Goal: Transaction & Acquisition: Purchase product/service

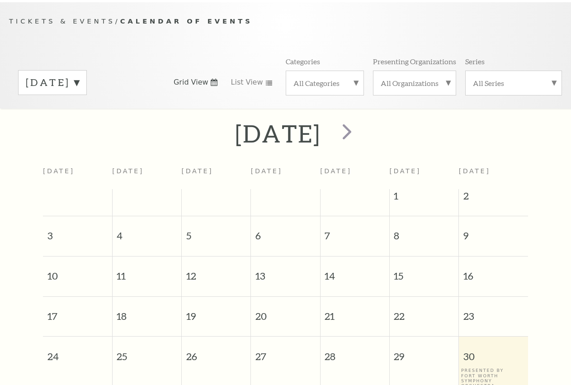
scroll to position [80, 0]
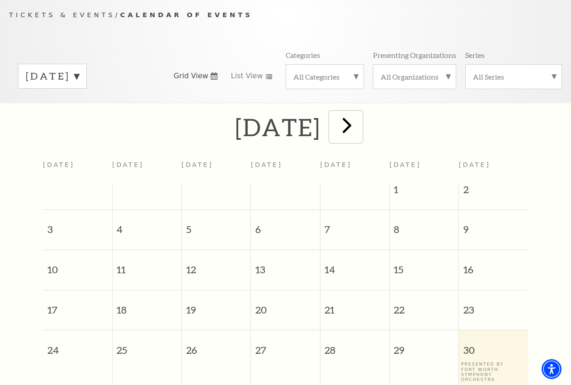
click at [360, 134] on span "next" at bounding box center [347, 125] width 26 height 26
click at [0, 0] on div at bounding box center [0, 0] width 0 height 0
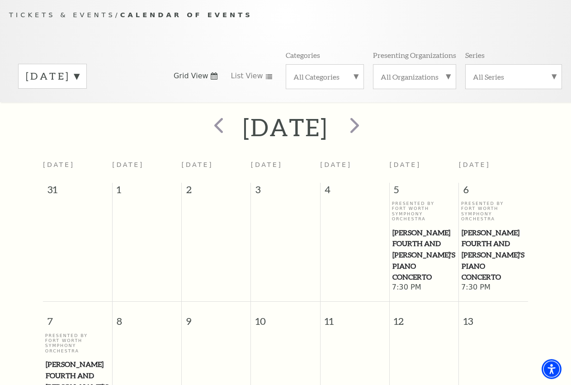
click at [378, 140] on div at bounding box center [353, 127] width 50 height 32
click at [367, 138] on span "next" at bounding box center [355, 125] width 26 height 26
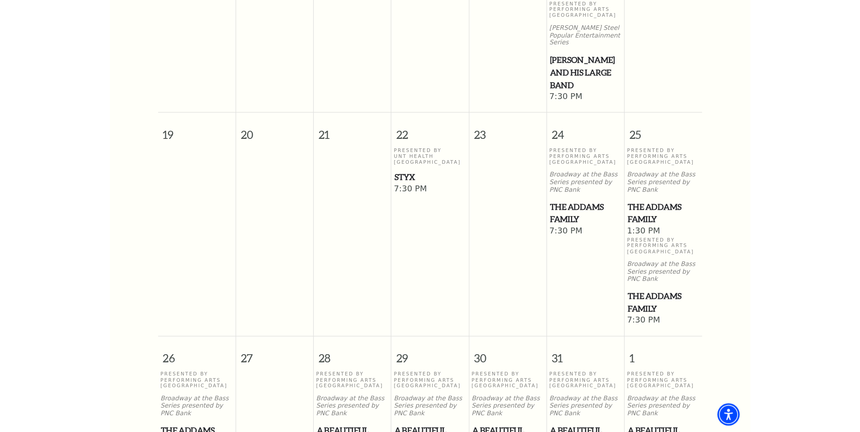
scroll to position [537, 0]
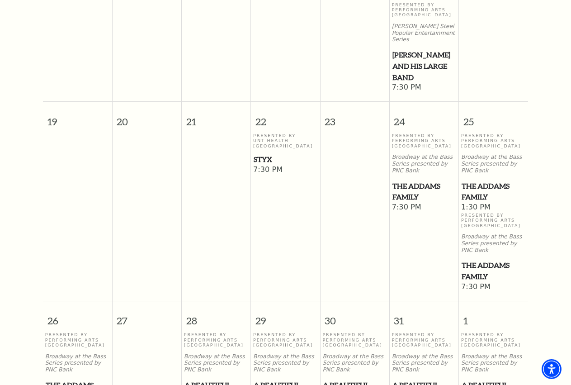
click at [489, 270] on span "The Addams Family" at bounding box center [493, 270] width 64 height 22
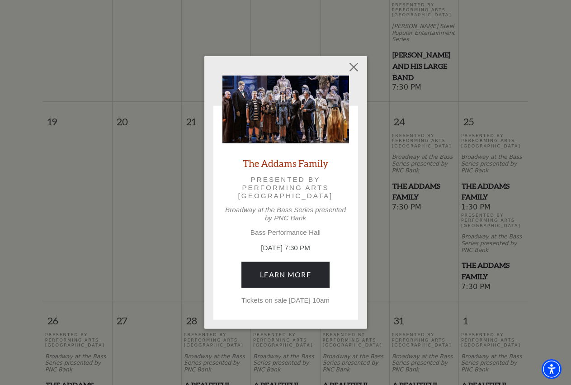
click at [431, 146] on div "The Addams Family Presented by Performing Arts Fort Worth Broadway at the Bass …" at bounding box center [285, 192] width 571 height 385
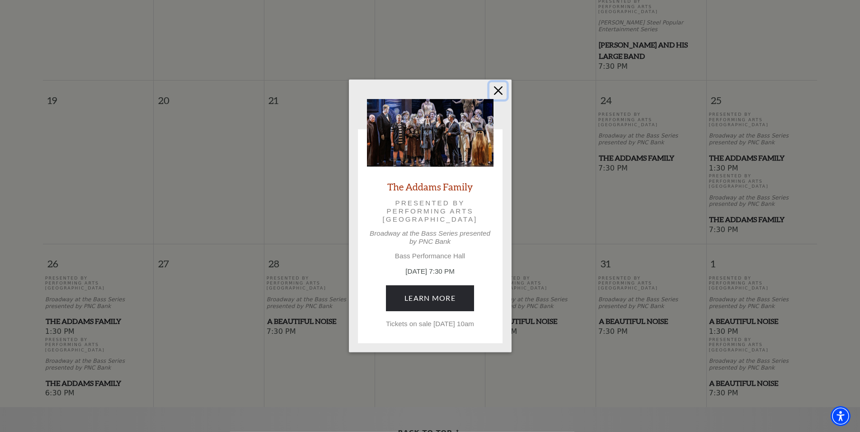
click at [500, 87] on button "Close" at bounding box center [497, 90] width 17 height 17
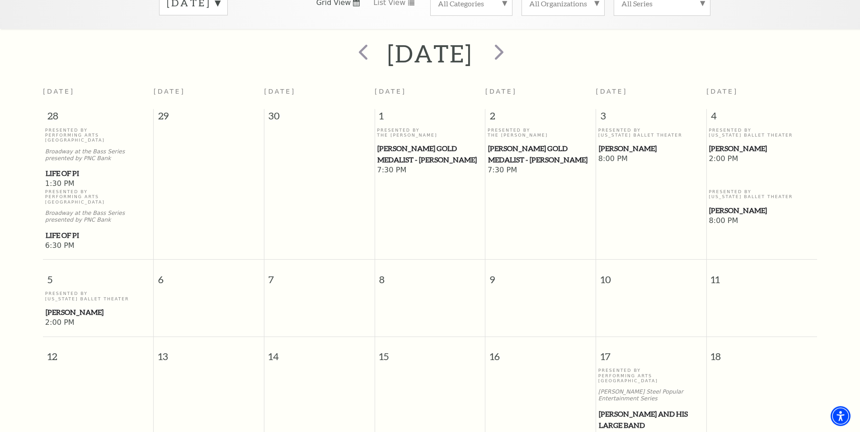
scroll to position [0, 0]
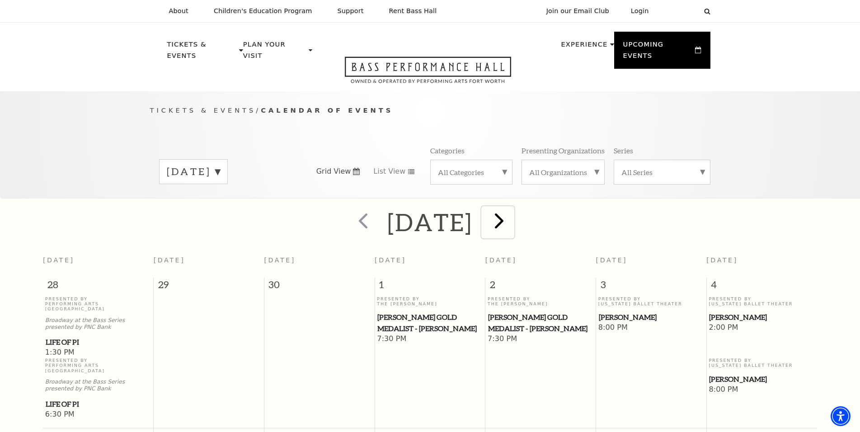
click at [512, 215] on span "next" at bounding box center [499, 220] width 26 height 26
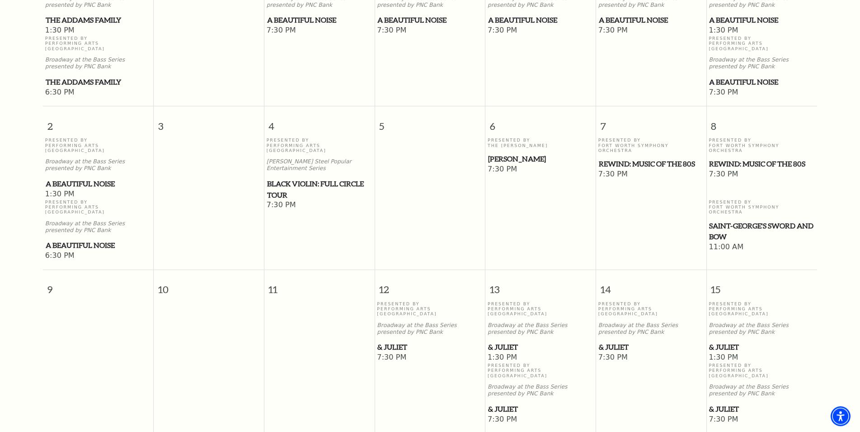
scroll to position [403, 0]
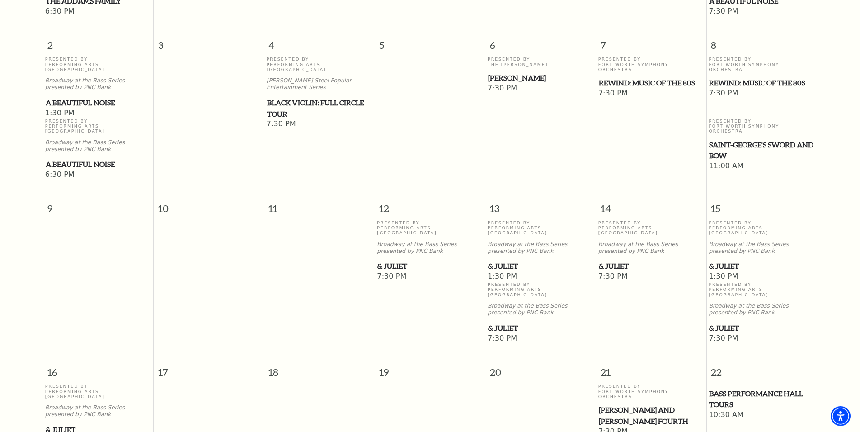
click at [722, 260] on span "& Juliet" at bounding box center [761, 265] width 105 height 11
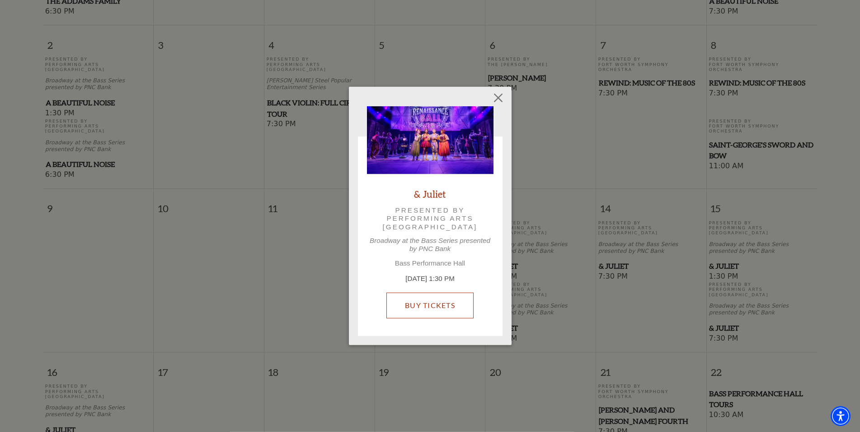
click at [460, 293] on link "Buy Tickets" at bounding box center [429, 304] width 87 height 25
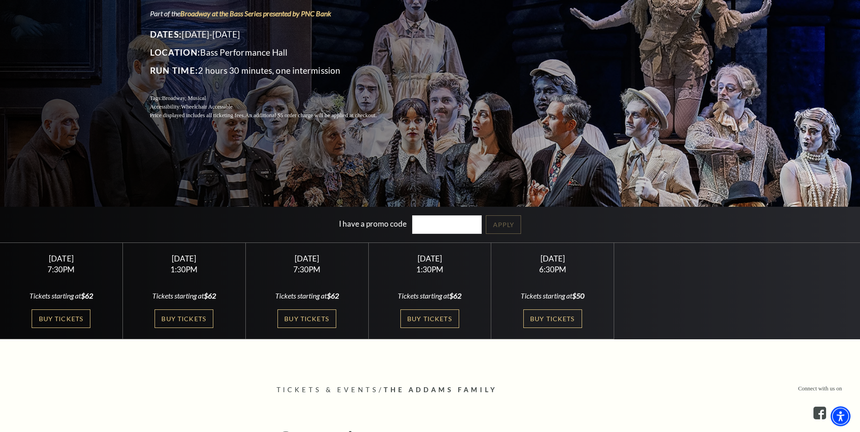
scroll to position [138, 0]
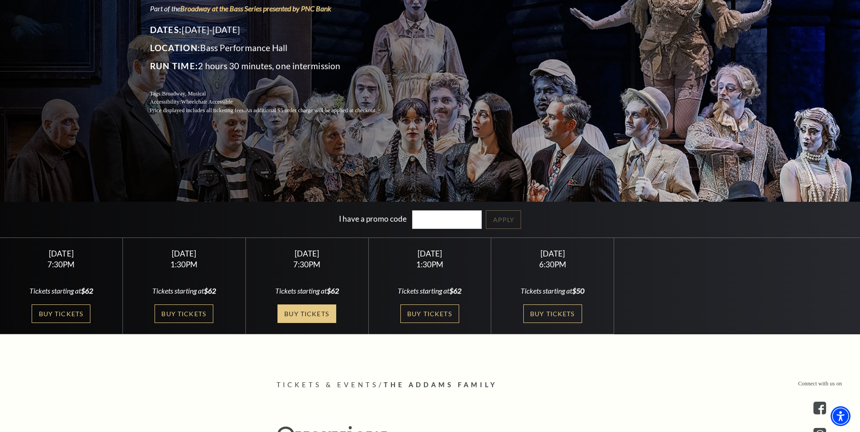
click at [320, 314] on link "Buy Tickets" at bounding box center [307, 313] width 59 height 19
click at [332, 315] on link "Buy Tickets" at bounding box center [307, 313] width 59 height 19
click at [328, 314] on link "Buy Tickets" at bounding box center [307, 313] width 59 height 19
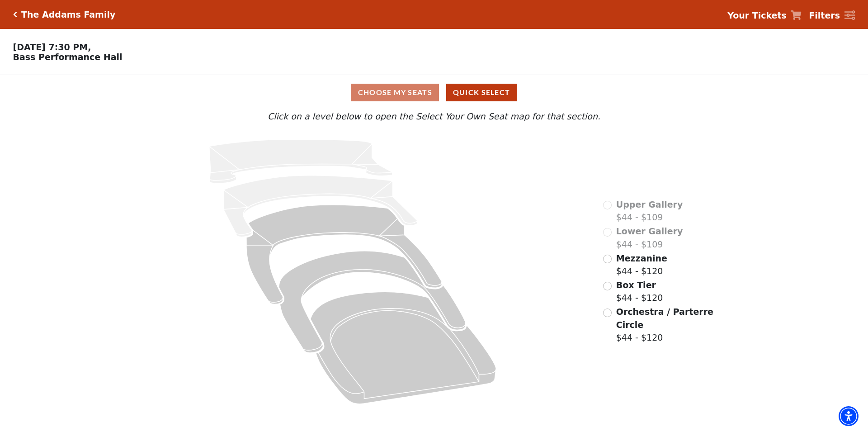
click at [632, 263] on span "Mezzanine" at bounding box center [641, 258] width 51 height 10
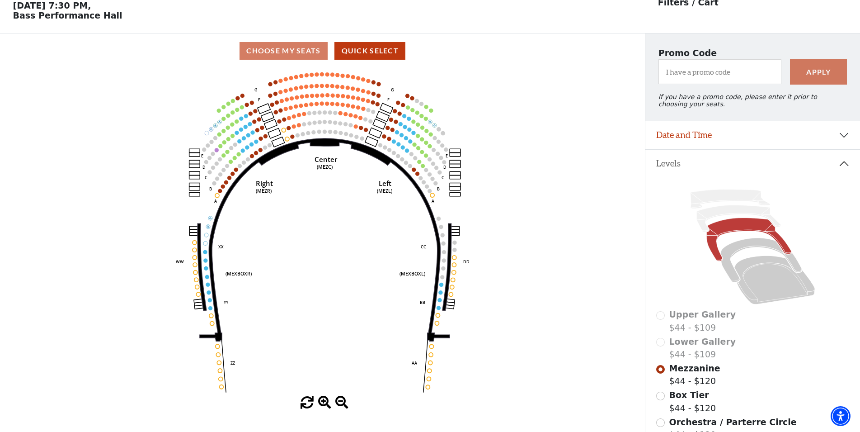
scroll to position [42, 0]
drag, startPoint x: 316, startPoint y: 157, endPoint x: 314, endPoint y: 170, distance: 13.8
click at [314, 170] on icon at bounding box center [325, 239] width 250 height 202
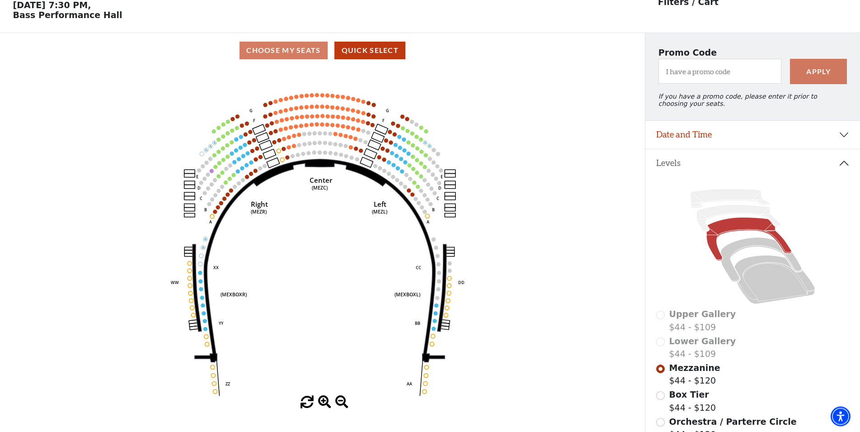
click at [322, 151] on icon "Center (MEZC) Right (MEZR) Left (MEZL) (MEXBOXR) (MEXBOXL) XX WW CC DD YY BB ZZ…" at bounding box center [322, 232] width 581 height 328
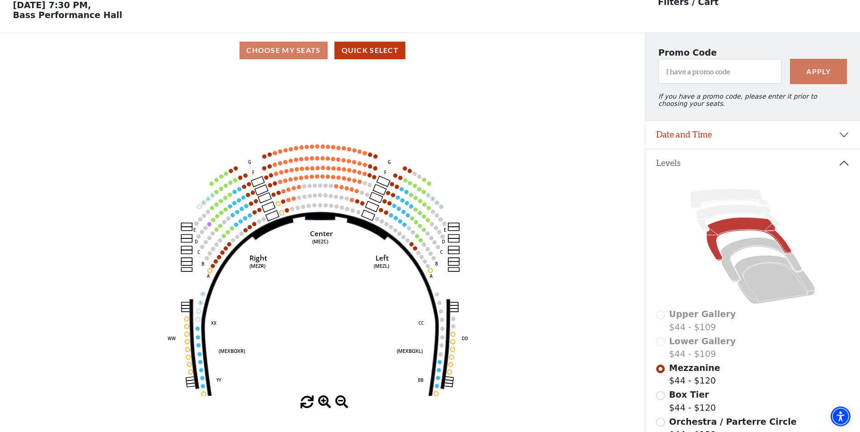
drag, startPoint x: 318, startPoint y: 156, endPoint x: 318, endPoint y: 224, distance: 68.2
click at [318, 224] on icon "Center (MEZC) Right (MEZR) Left (MEZL) (MEXBOXR) (MEXBOXL) XX WW CC DD YY BB ZZ…" at bounding box center [322, 232] width 581 height 328
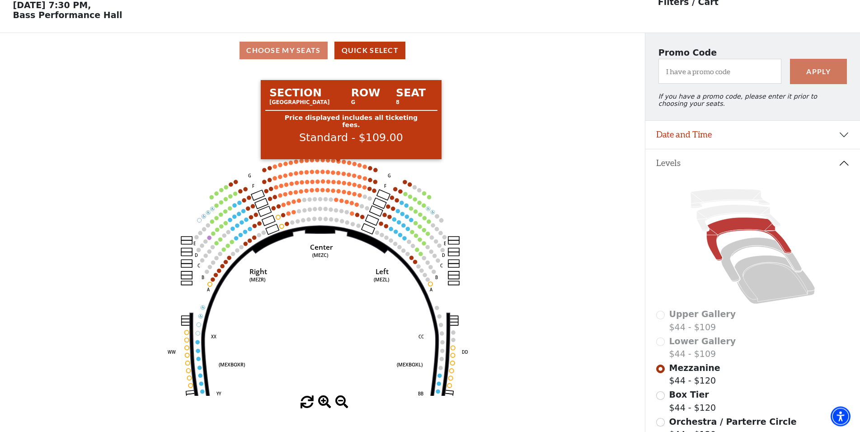
click at [339, 163] on circle at bounding box center [339, 161] width 4 height 4
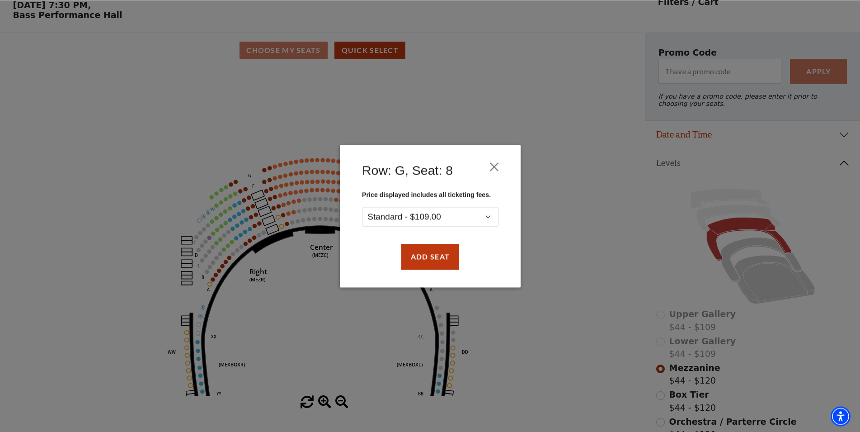
click at [410, 239] on div "Add Seat" at bounding box center [430, 256] width 154 height 42
click at [414, 254] on button "Add Seat" at bounding box center [430, 256] width 58 height 25
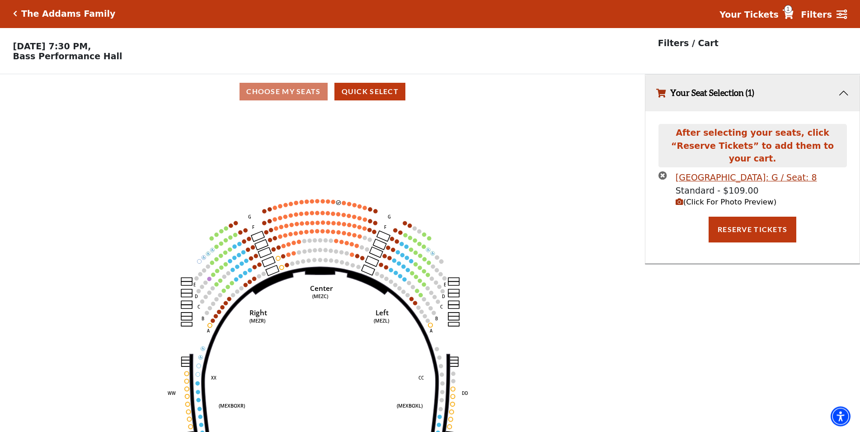
scroll to position [0, 0]
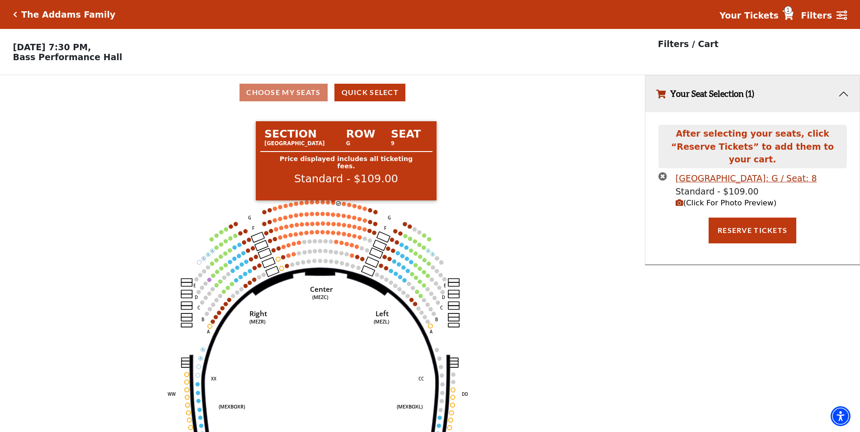
click at [332, 205] on circle at bounding box center [333, 203] width 4 height 4
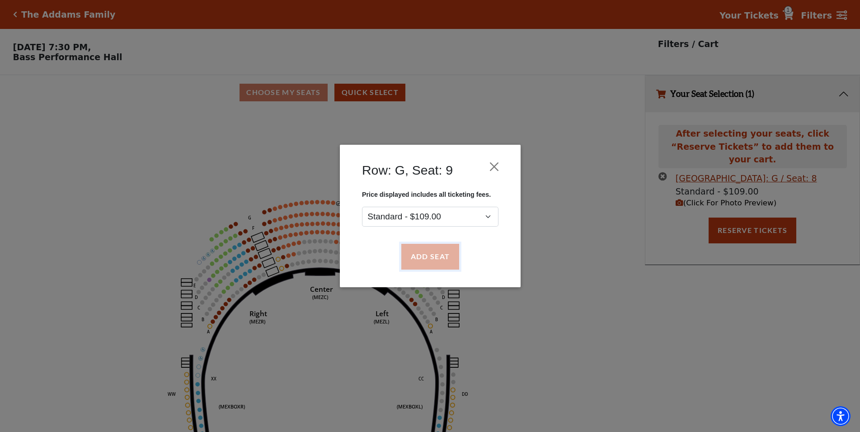
click at [415, 255] on button "Add Seat" at bounding box center [430, 256] width 58 height 25
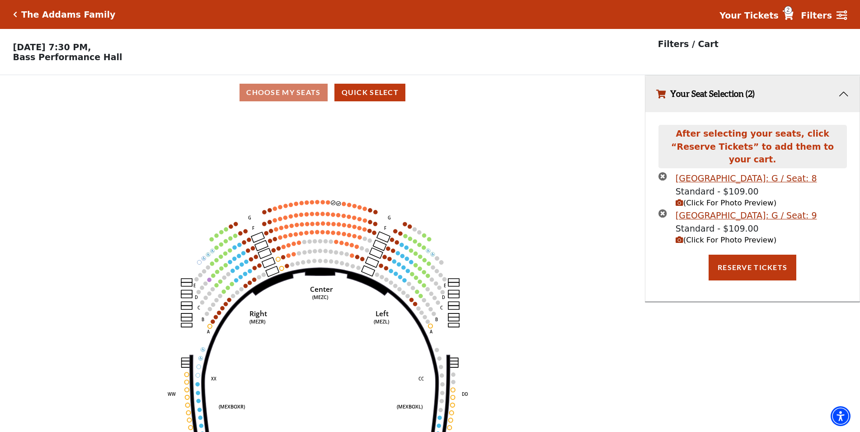
click at [325, 205] on icon "Center (MEZC) Right (MEZR) Left (MEZL) (MEXBOXR) (MEXBOXL) XX WW CC DD YY BB ZZ…" at bounding box center [322, 274] width 581 height 328
click at [328, 204] on circle at bounding box center [328, 202] width 4 height 4
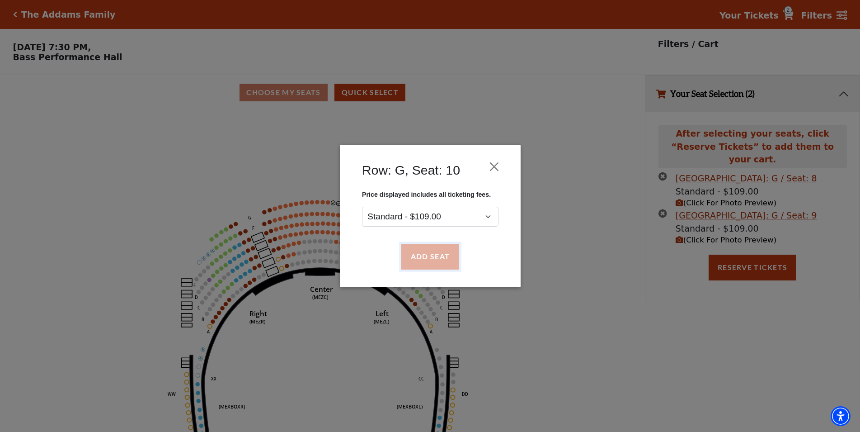
click at [426, 252] on button "Add Seat" at bounding box center [430, 256] width 58 height 25
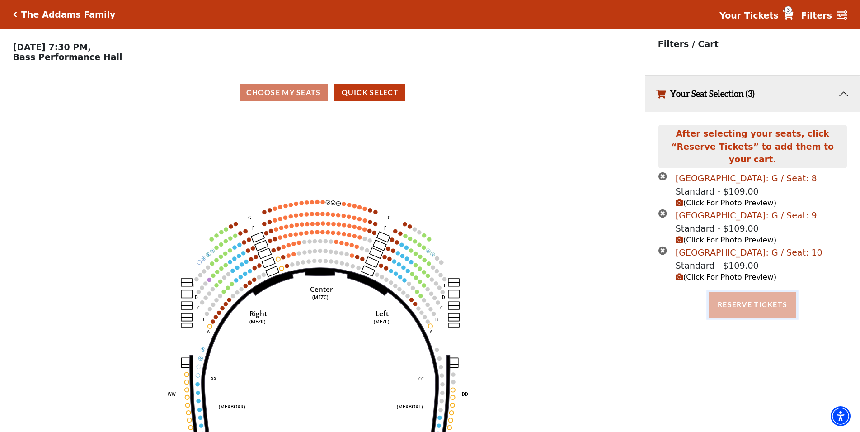
click at [786, 295] on button "Reserve Tickets" at bounding box center [753, 304] width 88 height 25
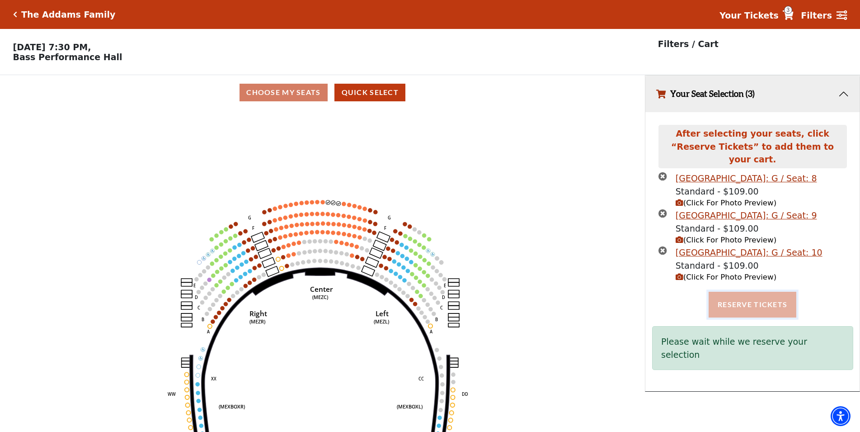
click at [760, 305] on button "Reserve Tickets" at bounding box center [753, 304] width 88 height 25
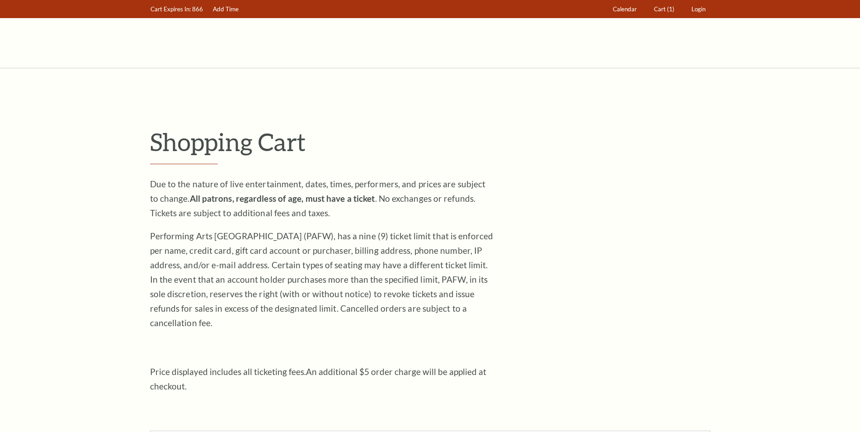
scroll to position [194, 0]
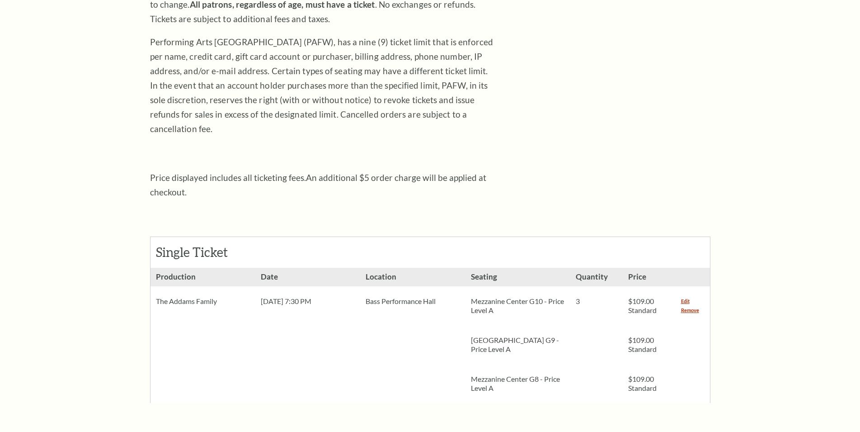
click at [386, 199] on div "Single Ticket Show Details Production The Addams Family" at bounding box center [430, 300] width 560 height 203
click at [367, 237] on div "Single Ticket" at bounding box center [431, 252] width 560 height 31
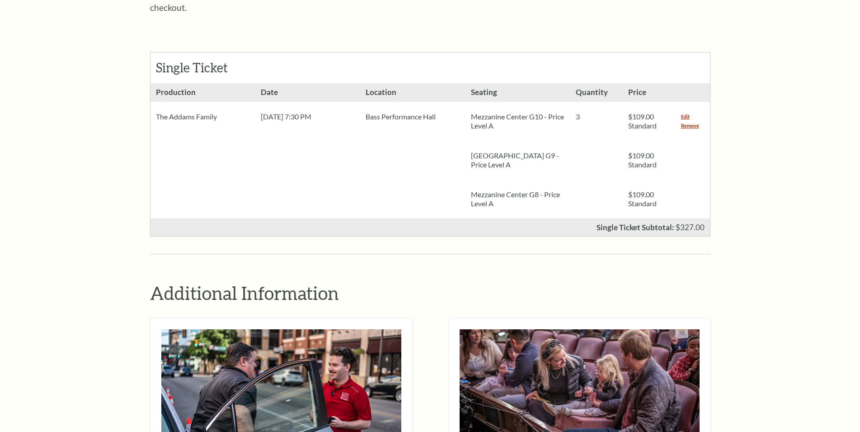
scroll to position [655, 0]
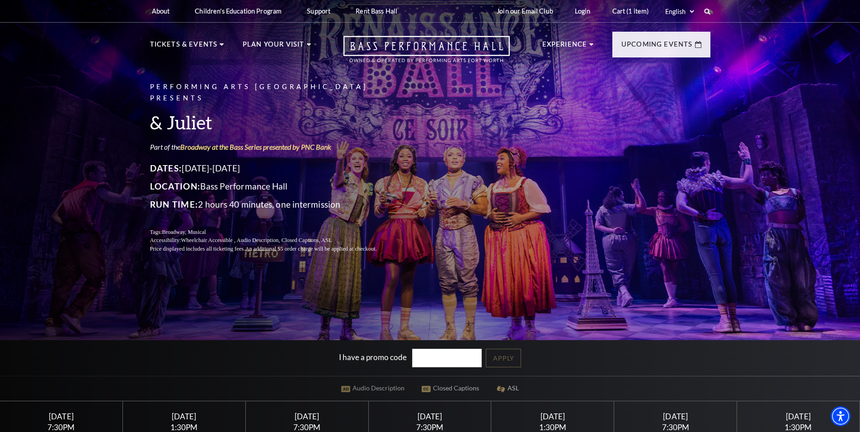
scroll to position [323, 0]
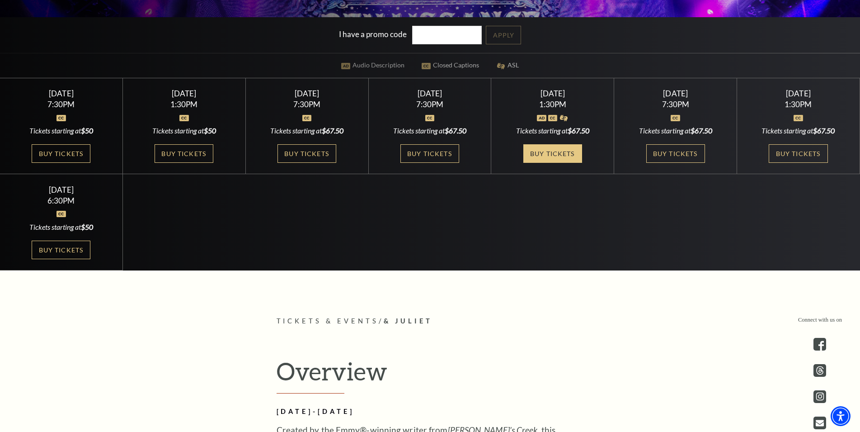
click at [561, 155] on link "Buy Tickets" at bounding box center [552, 153] width 59 height 19
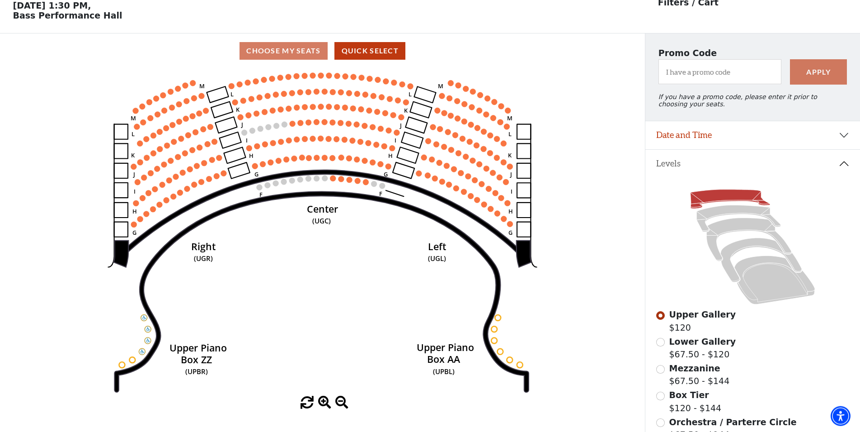
scroll to position [42, 0]
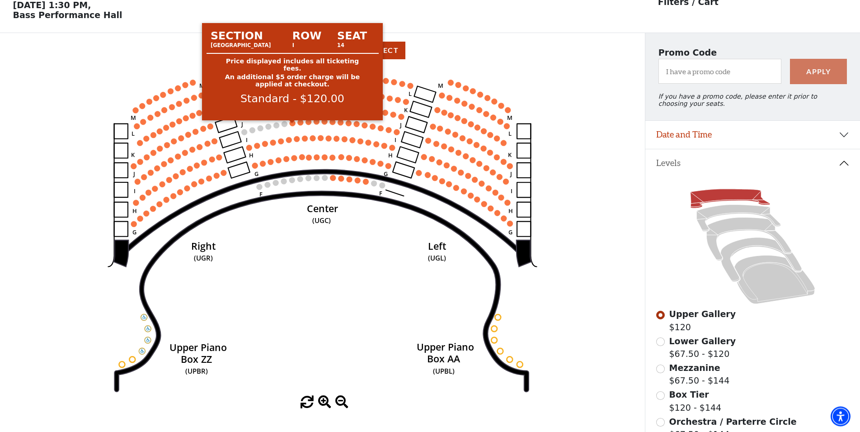
click at [294, 126] on circle at bounding box center [293, 123] width 6 height 6
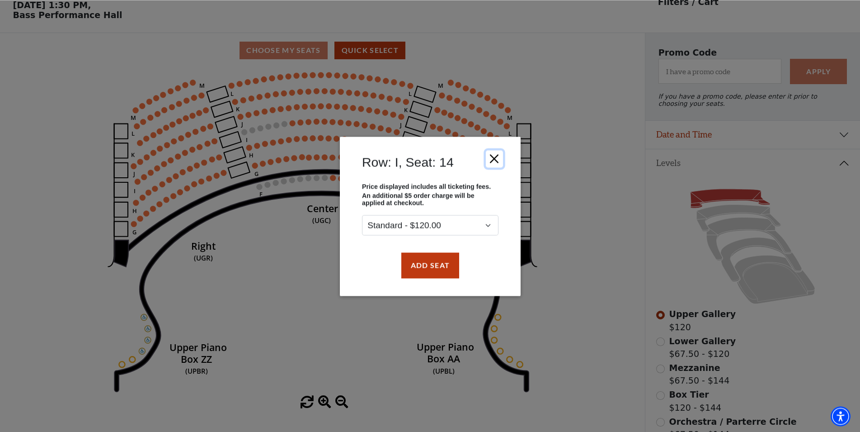
drag, startPoint x: 487, startPoint y: 152, endPoint x: 495, endPoint y: 157, distance: 9.3
click at [487, 153] on button "Close" at bounding box center [493, 158] width 17 height 17
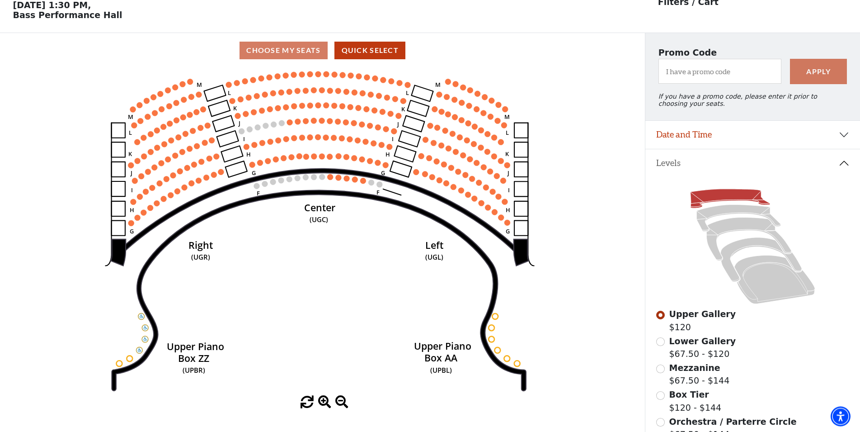
click at [292, 126] on use "Seat Selected" at bounding box center [290, 122] width 7 height 7
click at [289, 125] on circle at bounding box center [290, 122] width 6 height 6
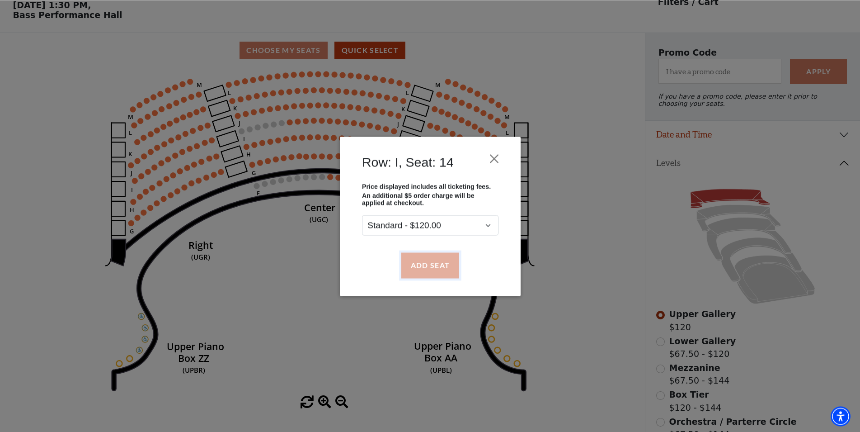
click at [421, 264] on button "Add Seat" at bounding box center [430, 264] width 58 height 25
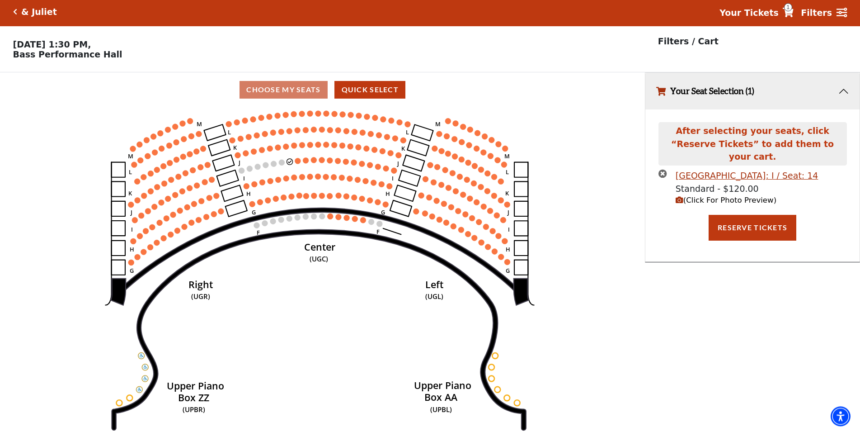
scroll to position [0, 0]
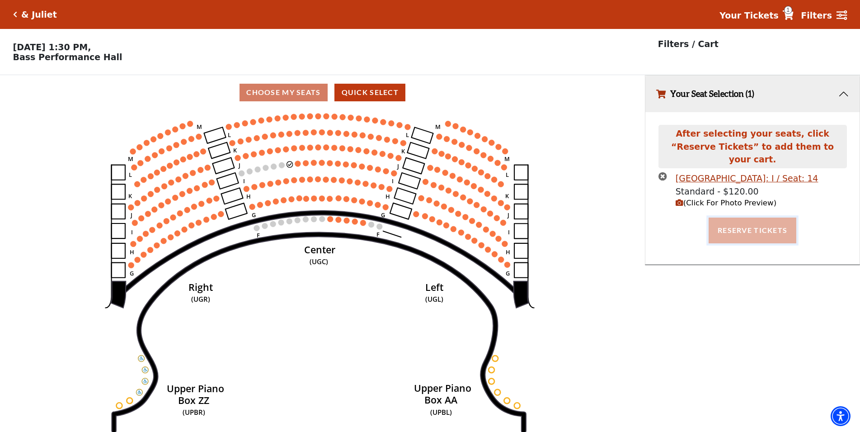
click at [744, 218] on button "Reserve Tickets" at bounding box center [753, 229] width 88 height 25
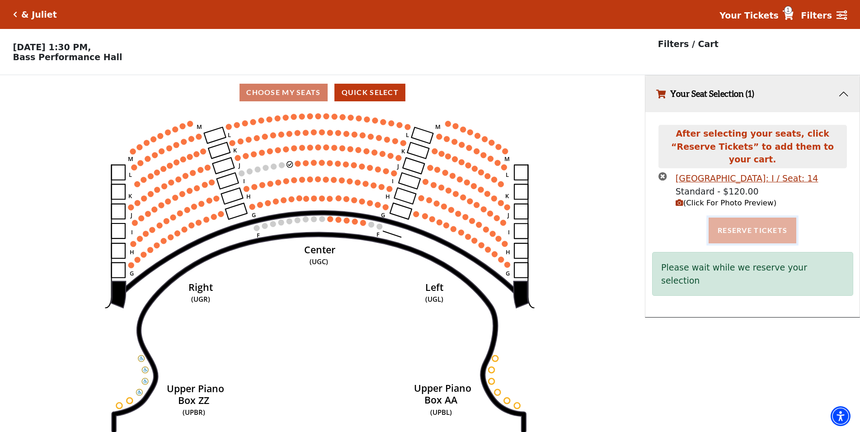
click at [776, 227] on button "Reserve Tickets" at bounding box center [753, 229] width 88 height 25
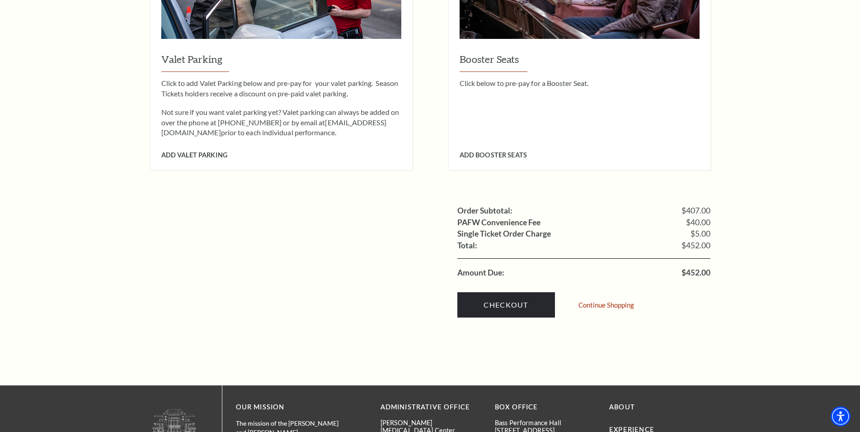
scroll to position [830, 0]
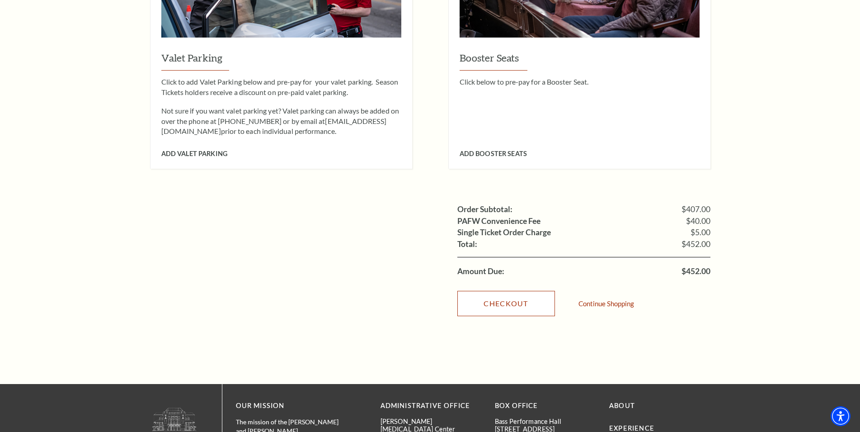
click at [521, 291] on link "Checkout" at bounding box center [506, 303] width 98 height 25
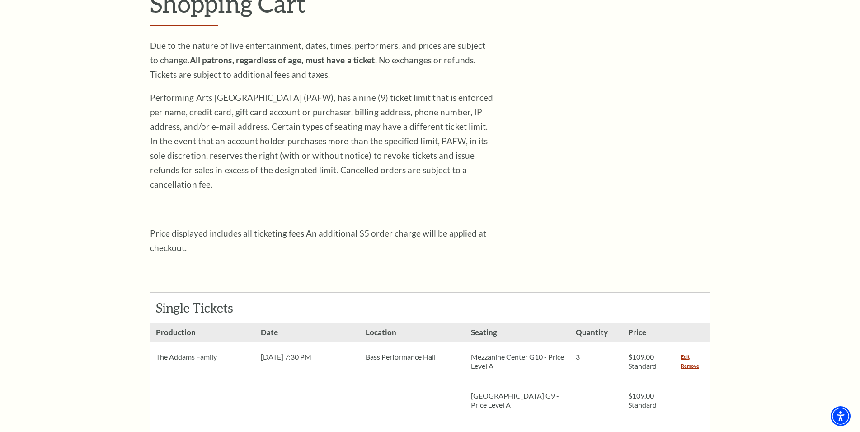
scroll to position [277, 0]
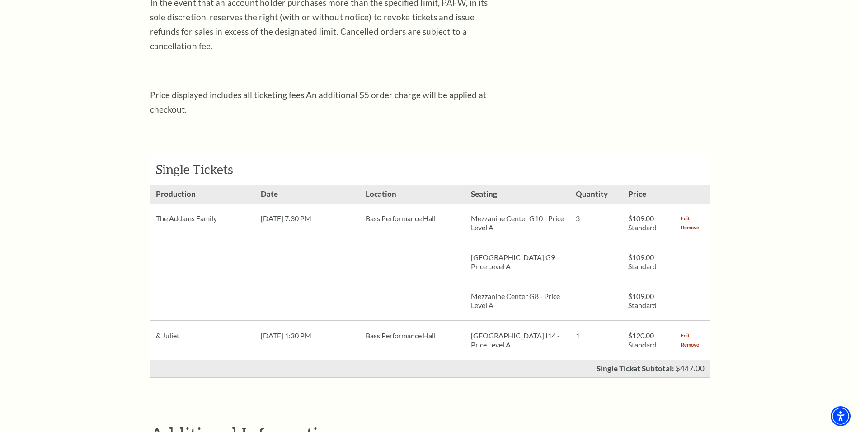
click at [596, 122] on div "Single Tickets Show Details Production The Addams Family [GEOGRAPHIC_DATA] G9 -…" at bounding box center [430, 256] width 560 height 278
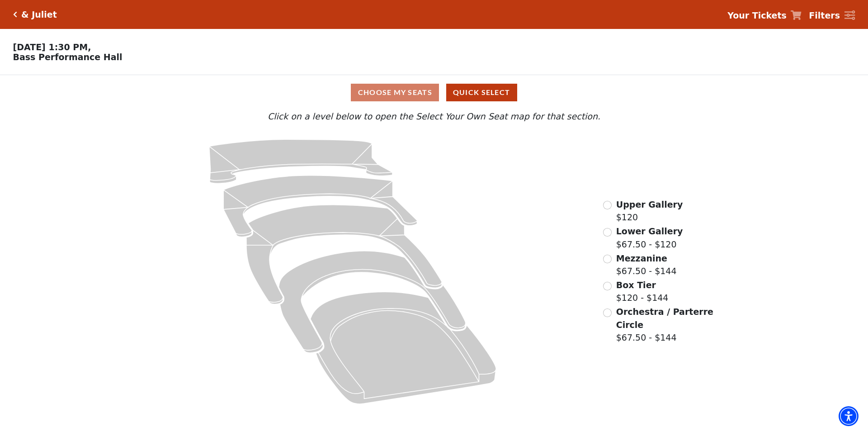
click at [799, 14] on icon at bounding box center [795, 14] width 11 height 9
click at [755, 15] on strong "Your Tickets" at bounding box center [756, 15] width 59 height 10
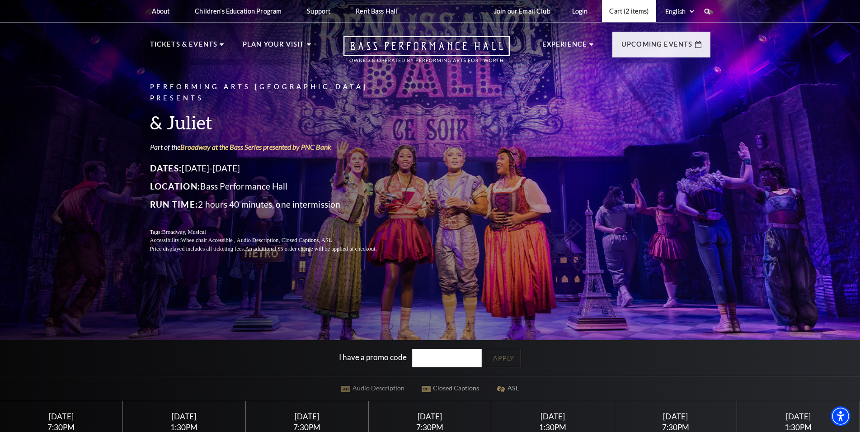
click at [621, 18] on link "Cart (2 items)" at bounding box center [629, 11] width 54 height 22
